Goal: Task Accomplishment & Management: Manage account settings

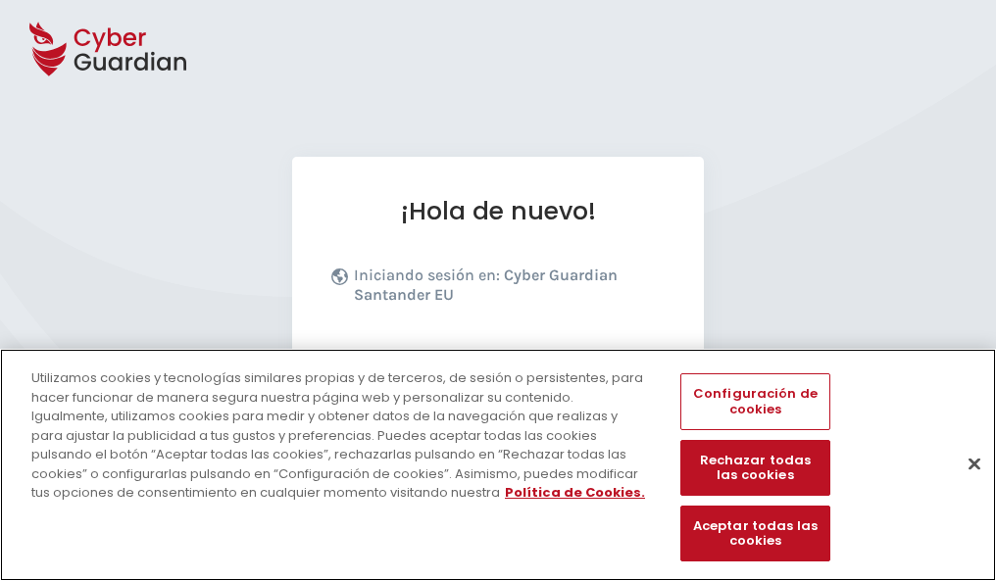
scroll to position [240, 0]
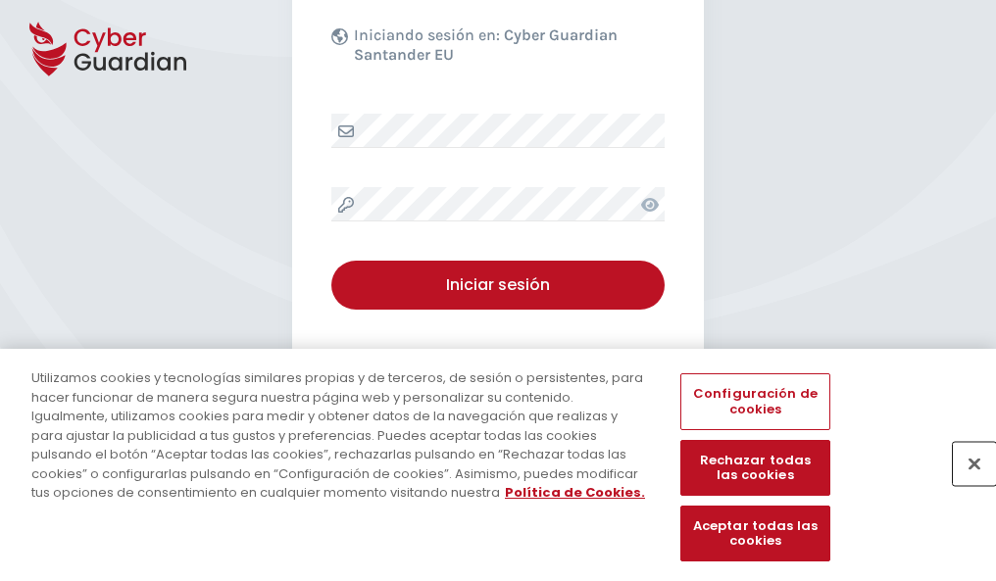
click at [964, 484] on button "Cerrar" at bounding box center [974, 463] width 43 height 43
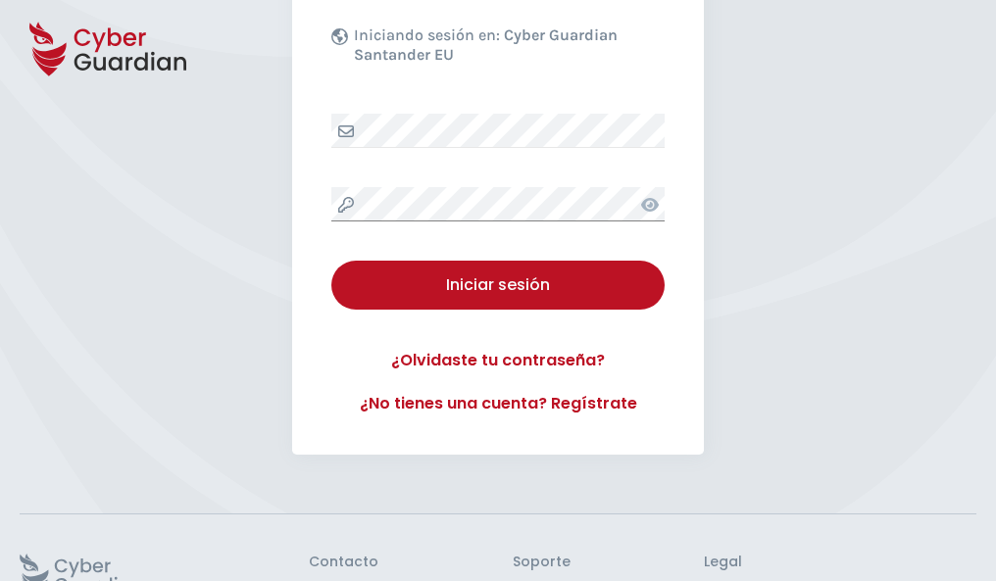
scroll to position [381, 0]
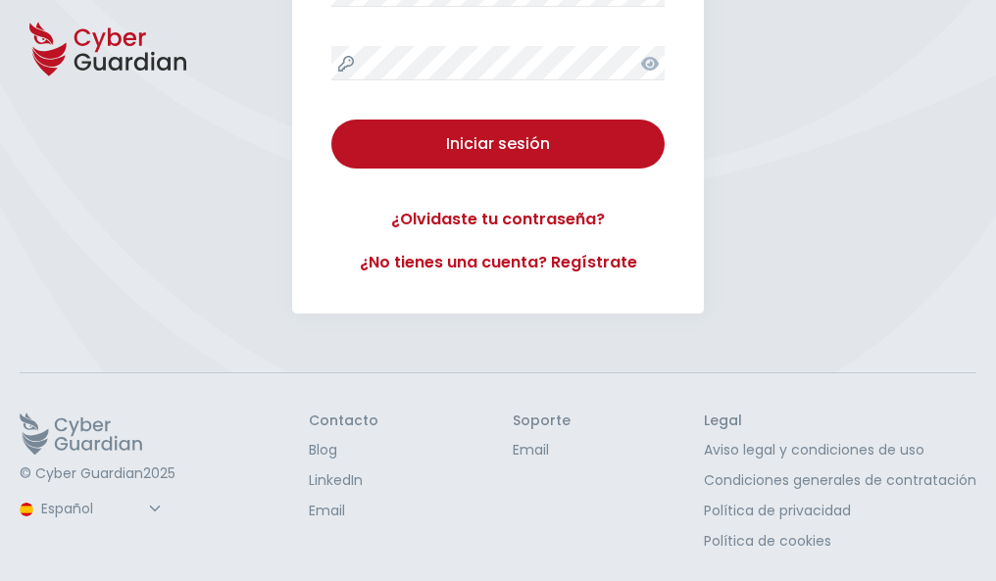
click at [331, 120] on button "Iniciar sesión" at bounding box center [497, 144] width 333 height 49
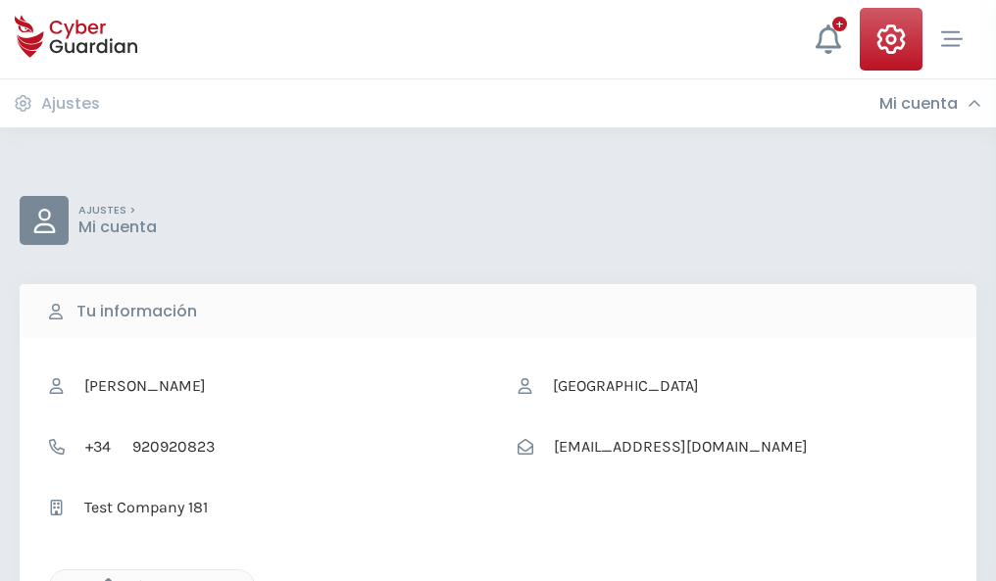
click at [103, 579] on icon "button" at bounding box center [103, 586] width 17 height 17
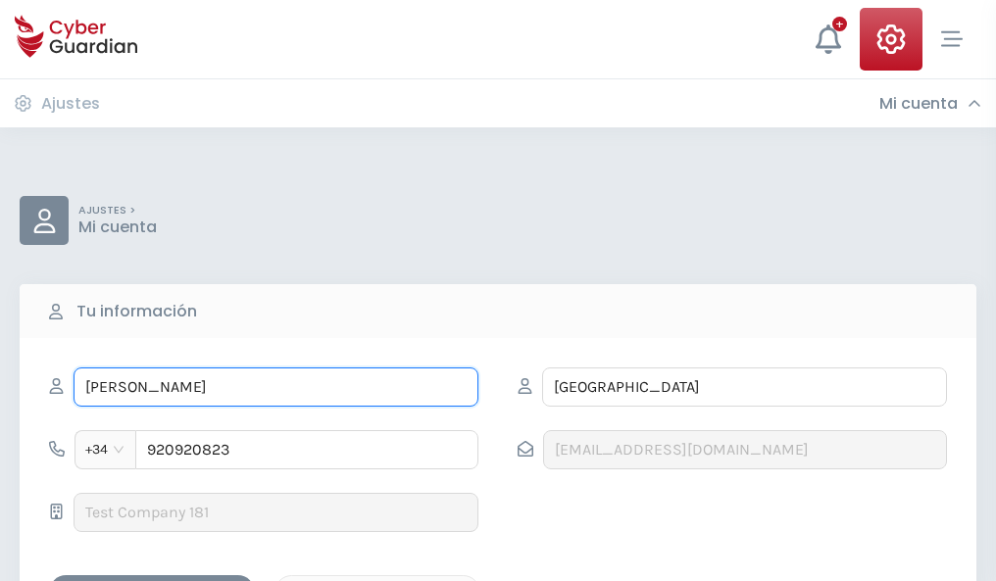
click at [275, 387] on input "APOLINAR" at bounding box center [276, 387] width 405 height 39
type input "A"
type input "Juan Bautista"
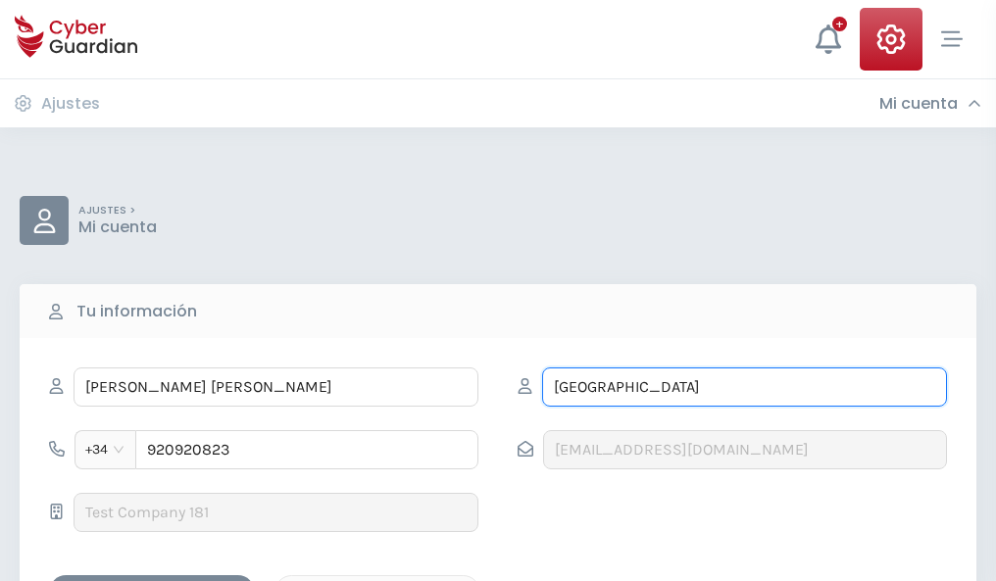
click at [744, 387] on input "SEVILLA" at bounding box center [744, 387] width 405 height 39
type input "S"
type input "Llano"
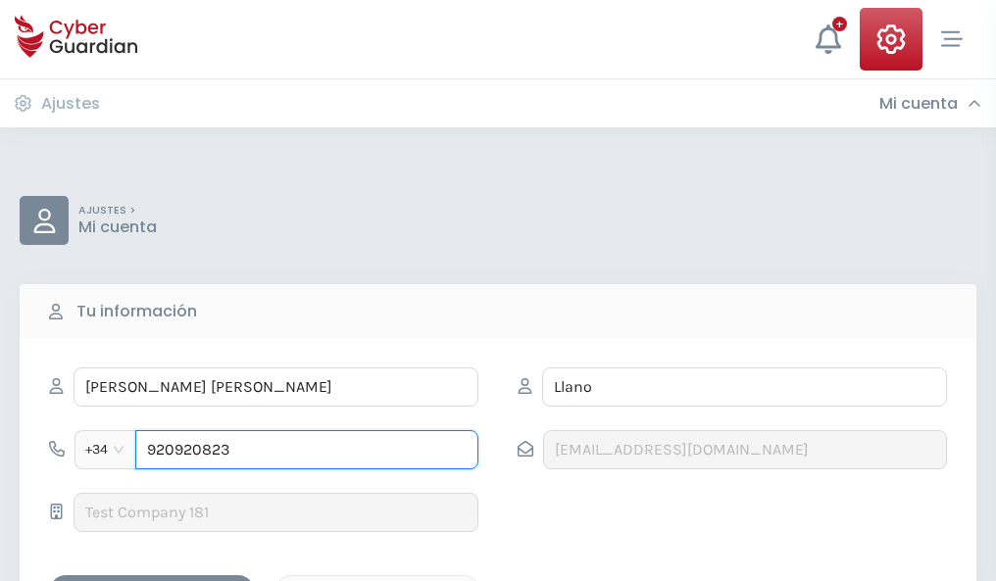
click at [307, 450] on input "920920823" at bounding box center [306, 449] width 343 height 39
type input "9"
type input "900533384"
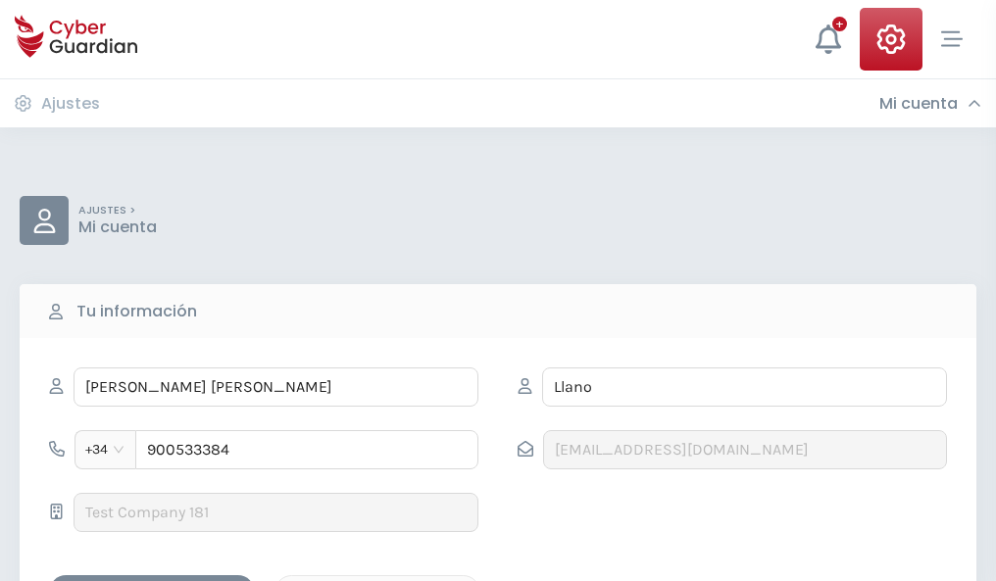
click at [152, 580] on div "Guardar cambios" at bounding box center [152, 592] width 176 height 25
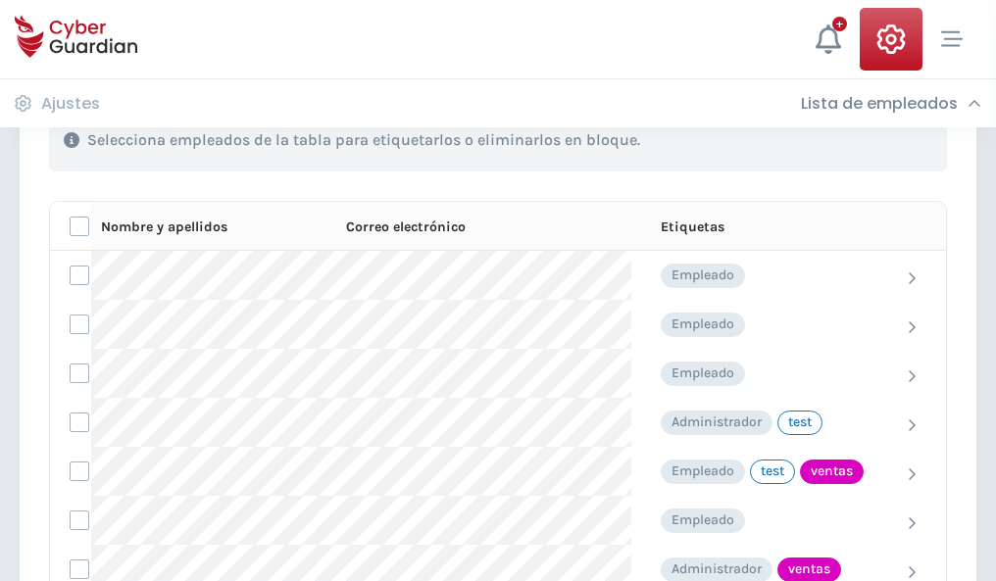
scroll to position [888, 0]
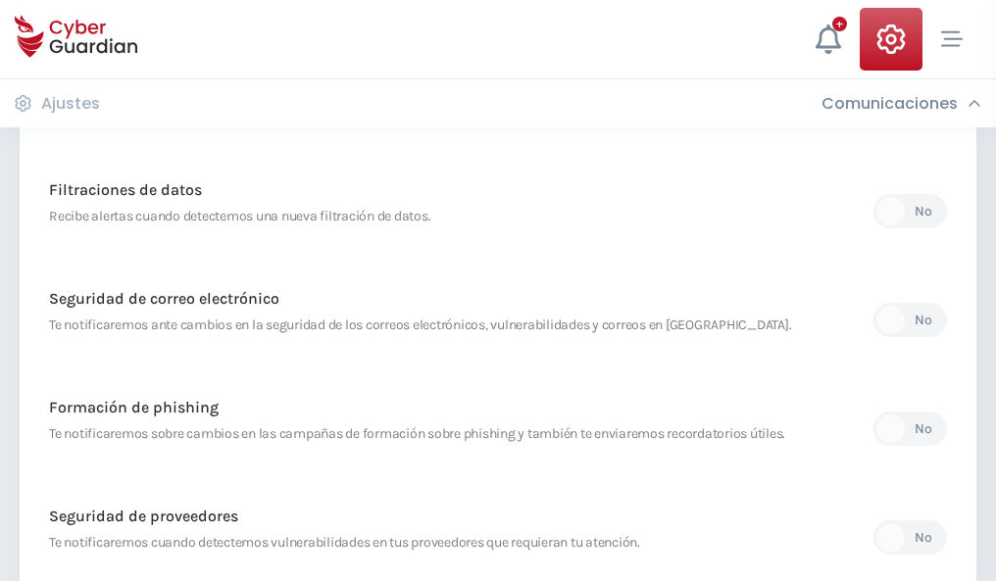
scroll to position [1032, 0]
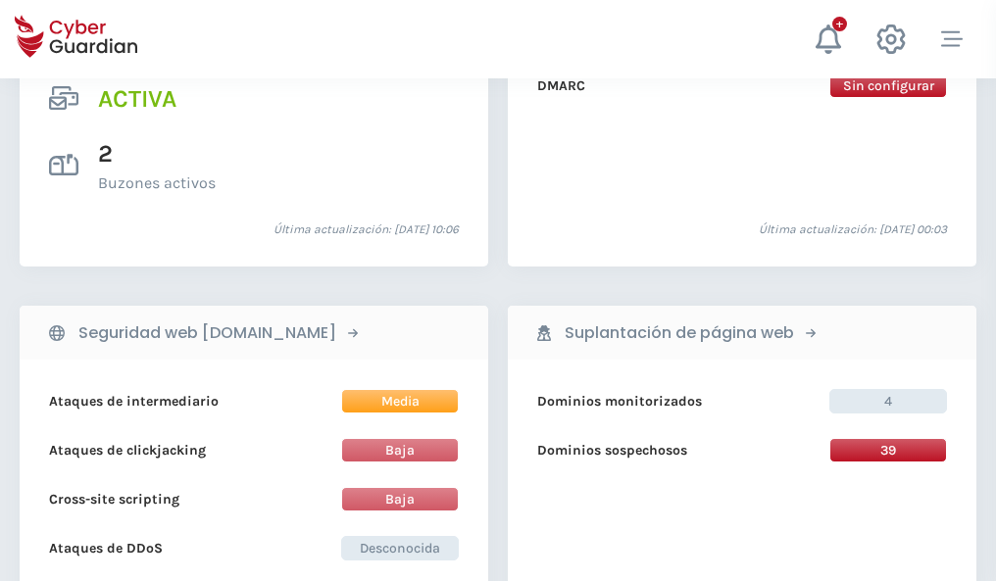
scroll to position [1992, 0]
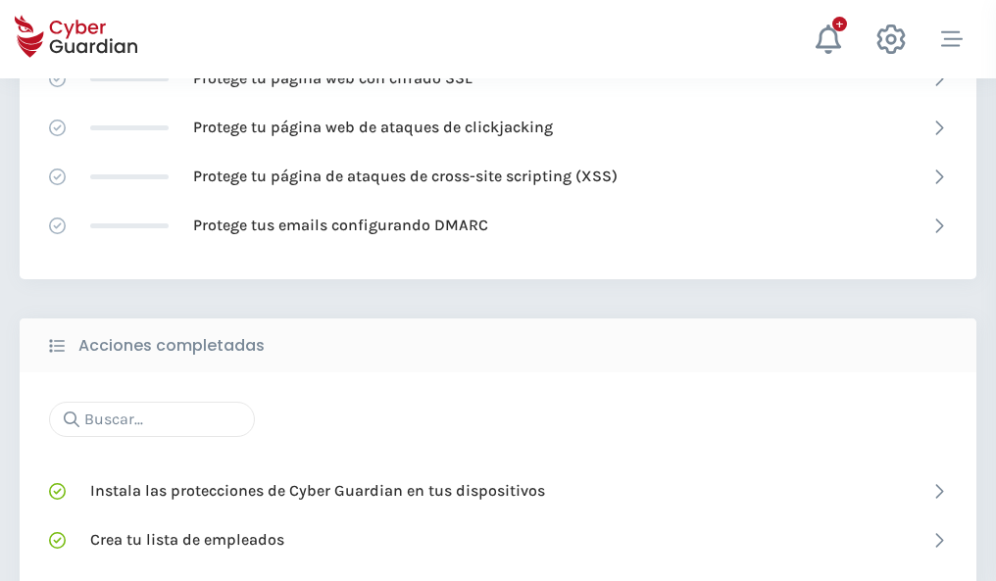
scroll to position [1305, 0]
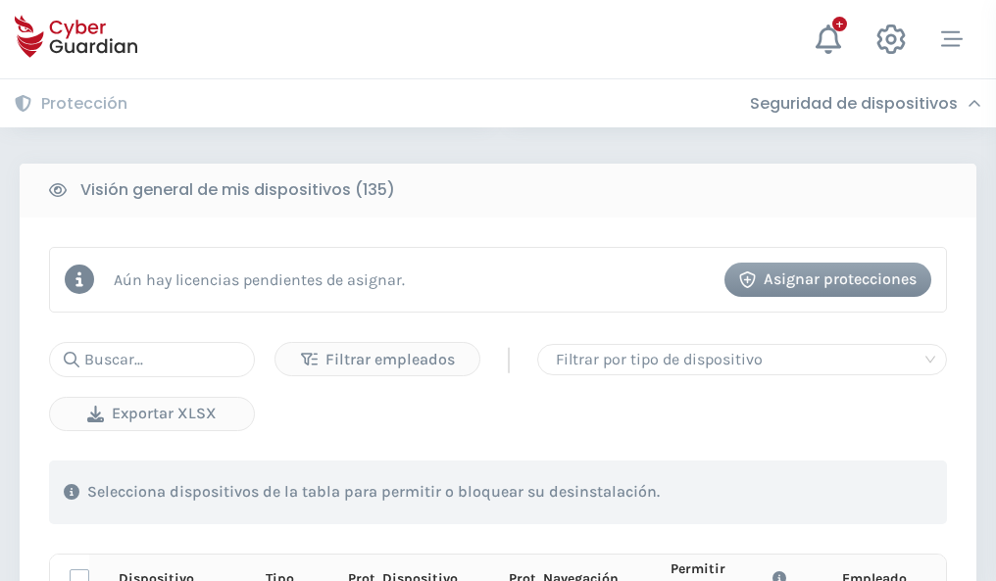
scroll to position [1732, 0]
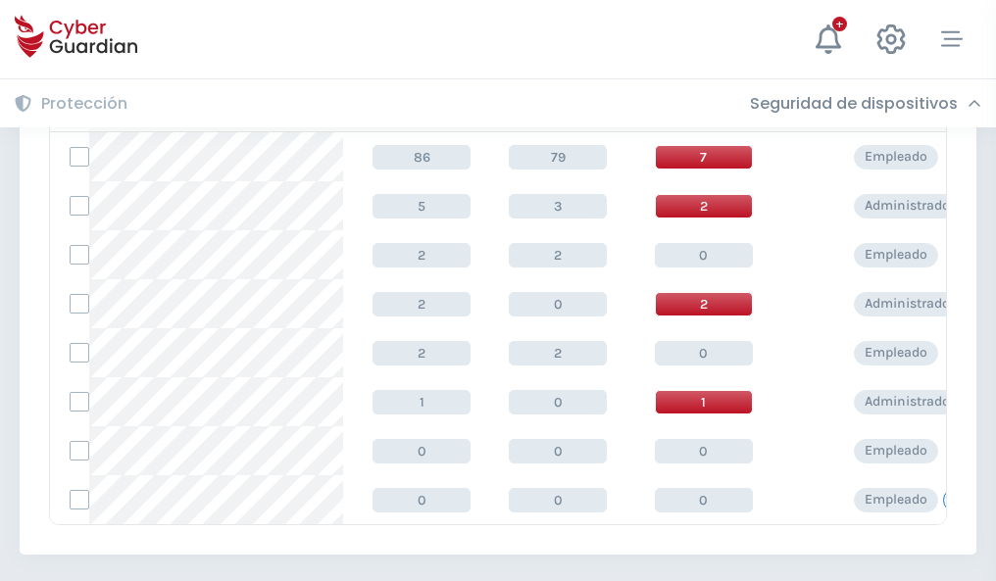
scroll to position [910, 0]
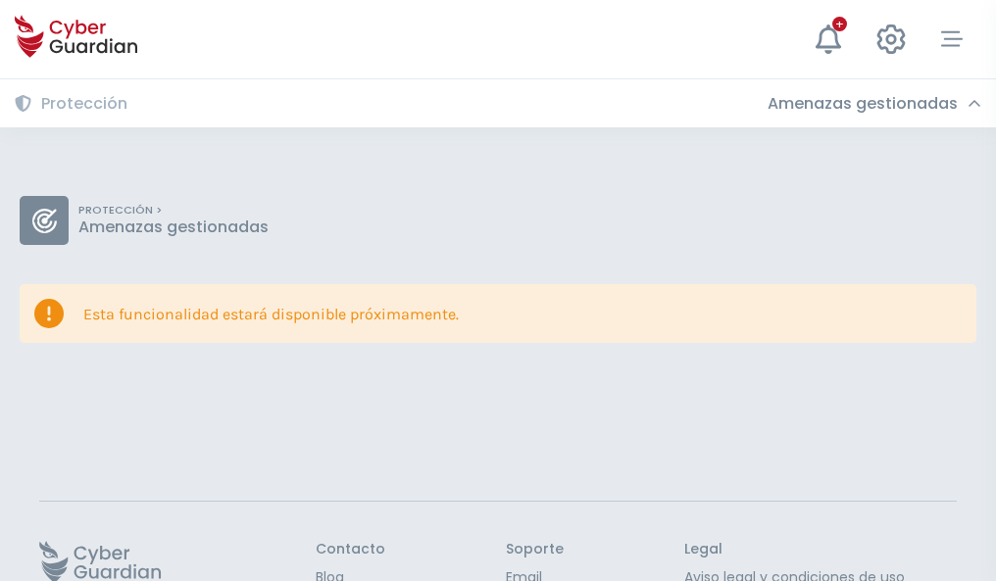
scroll to position [127, 0]
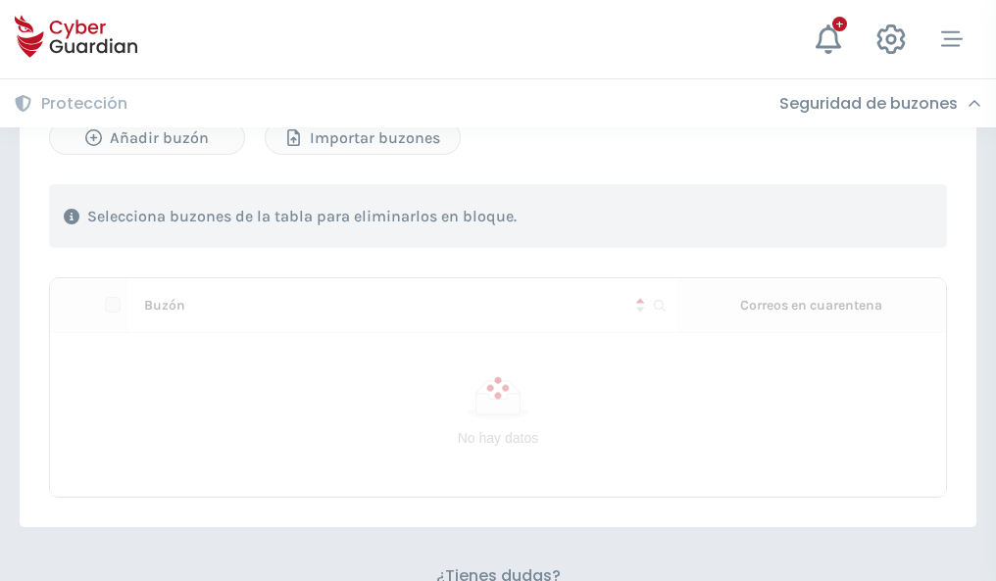
scroll to position [839, 0]
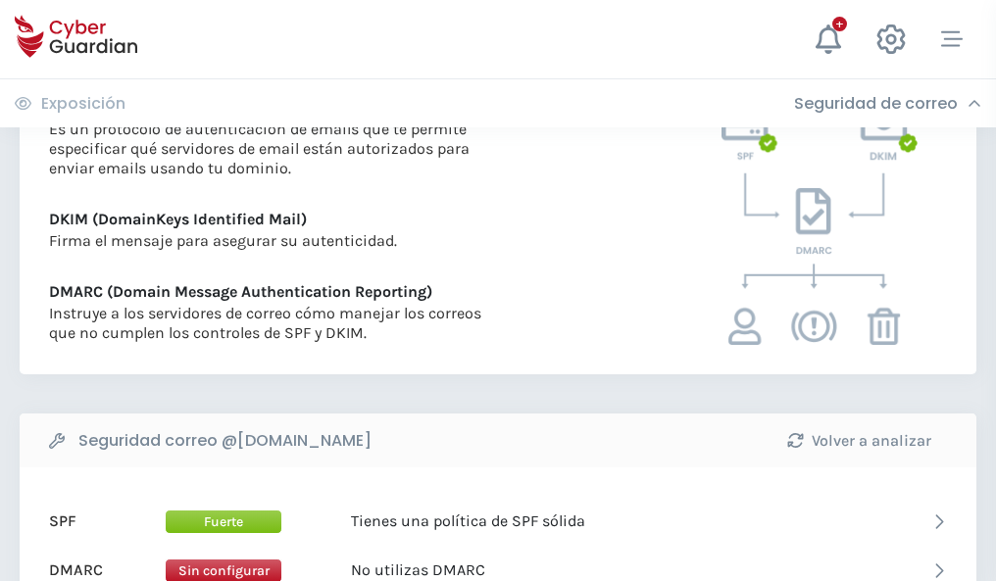
scroll to position [1057, 0]
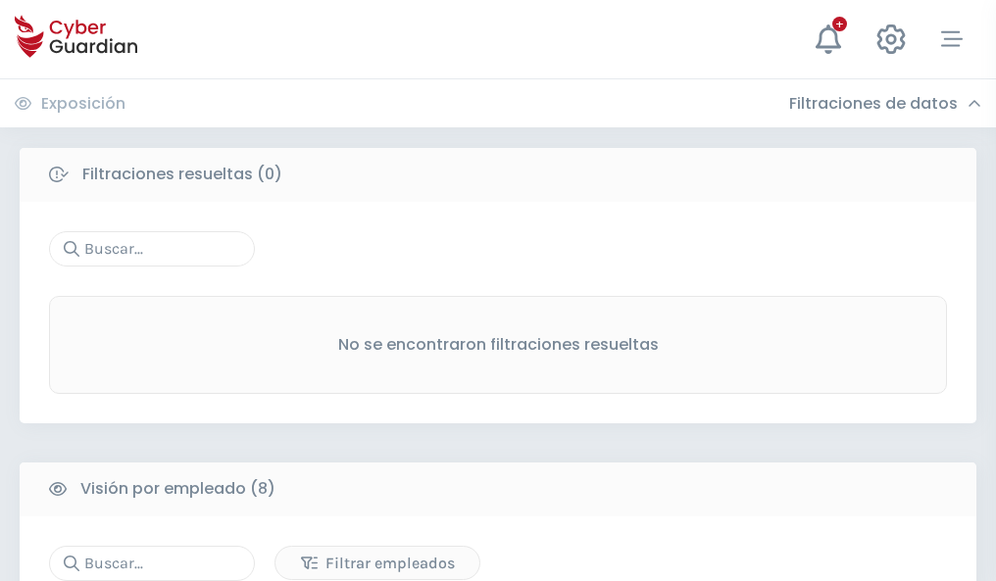
scroll to position [1670, 0]
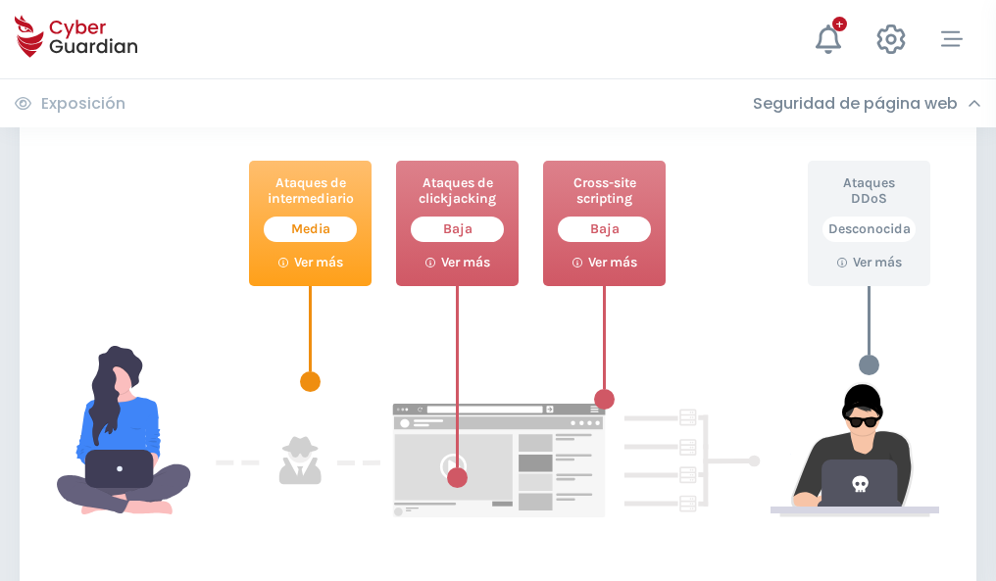
scroll to position [1067, 0]
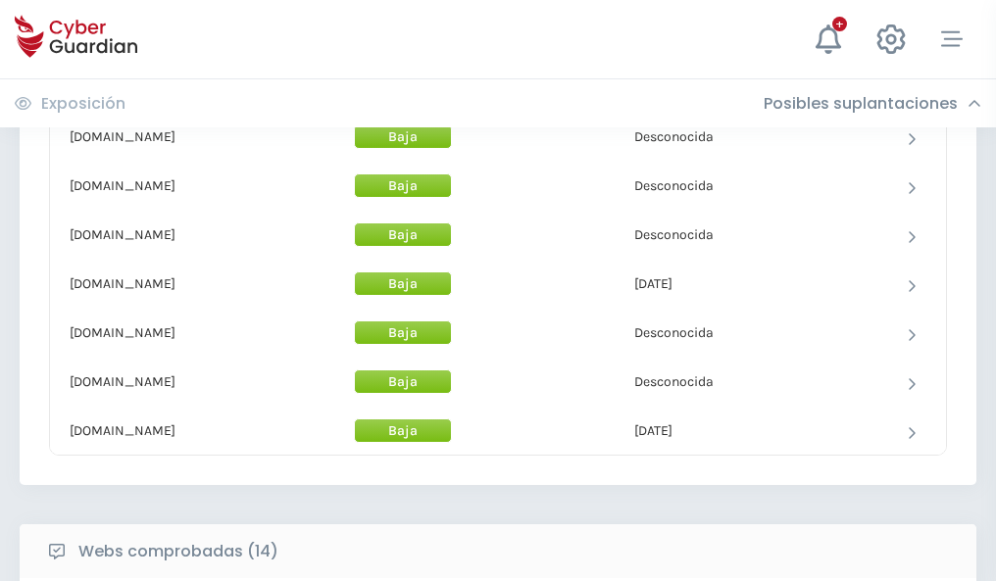
scroll to position [1911, 0]
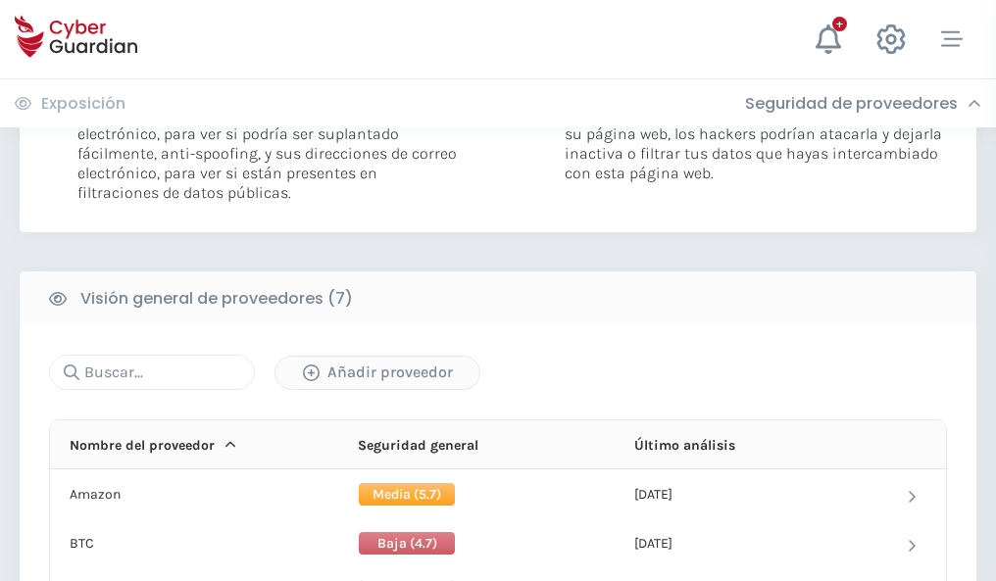
scroll to position [1312, 0]
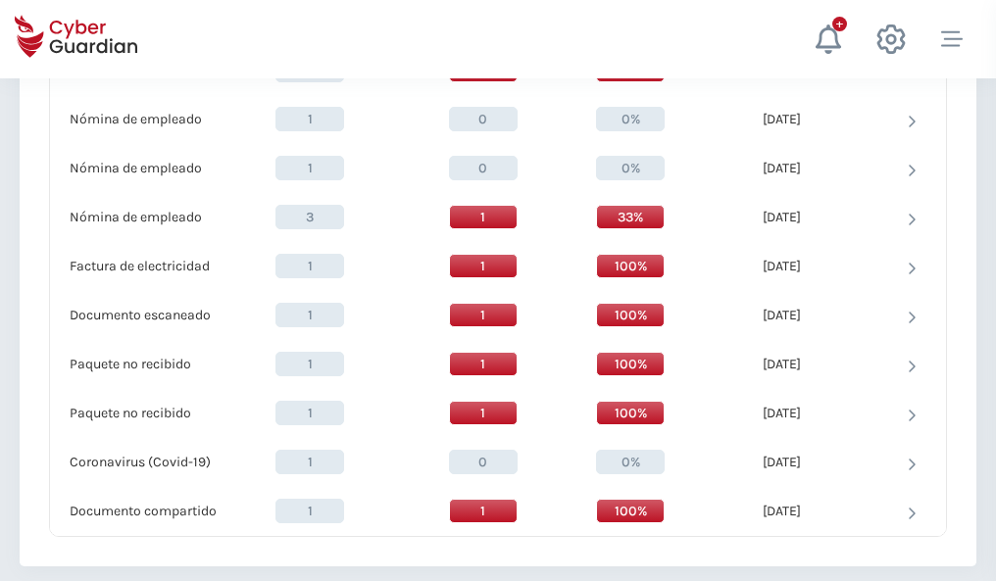
scroll to position [2032, 0]
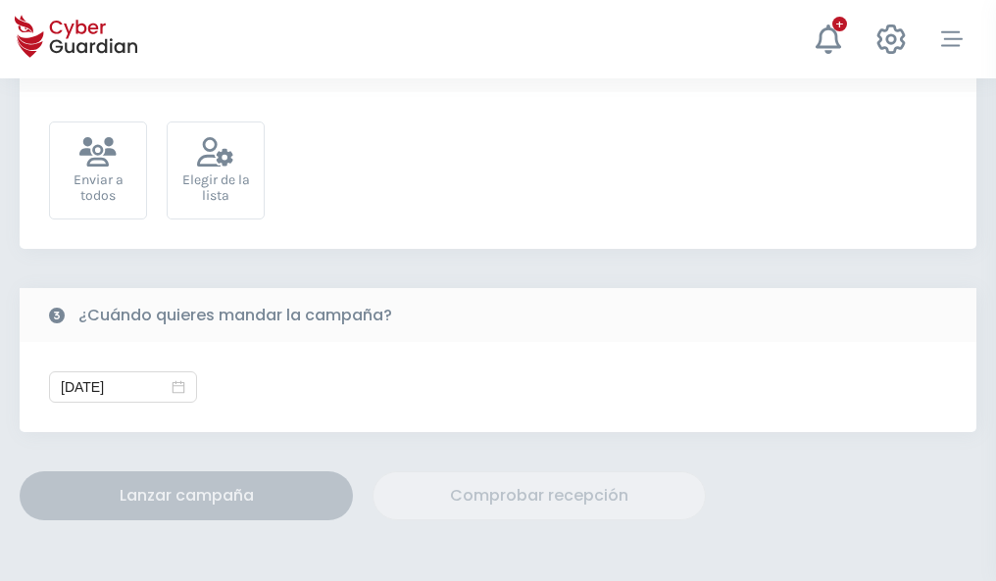
scroll to position [717, 0]
